Goal: Use online tool/utility: Use online tool/utility

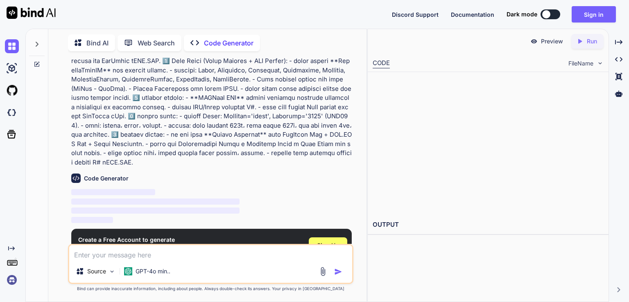
scroll to position [95, 0]
click at [326, 241] on span "Sign Up" at bounding box center [328, 245] width 22 height 8
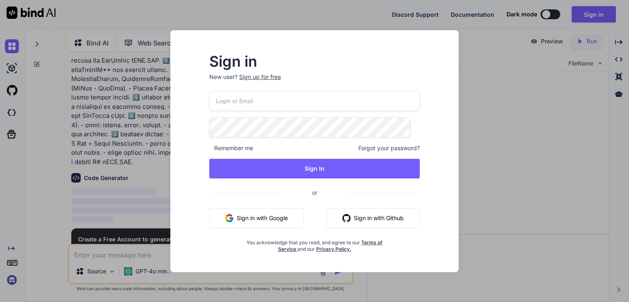
click at [270, 217] on button "Sign in with Google" at bounding box center [256, 218] width 95 height 20
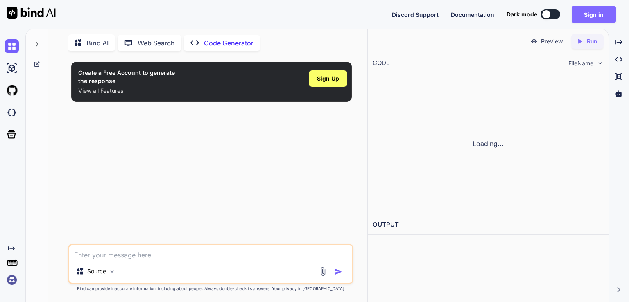
type textarea "x"
click at [611, 13] on button "Sign in" at bounding box center [594, 14] width 44 height 16
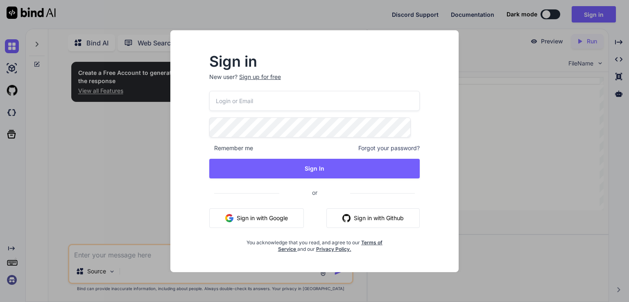
click at [270, 215] on button "Sign in with Google" at bounding box center [256, 218] width 95 height 20
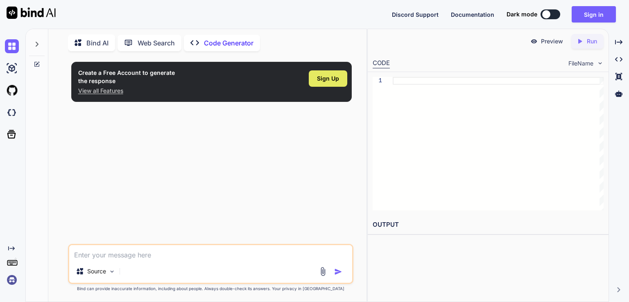
click at [331, 77] on span "Sign Up" at bounding box center [328, 79] width 22 height 8
